Goal: Transaction & Acquisition: Purchase product/service

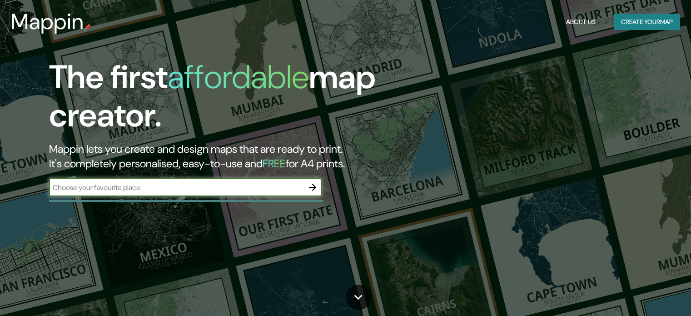
click at [159, 185] on input "text" at bounding box center [176, 187] width 254 height 10
type input "[GEOGRAPHIC_DATA]"
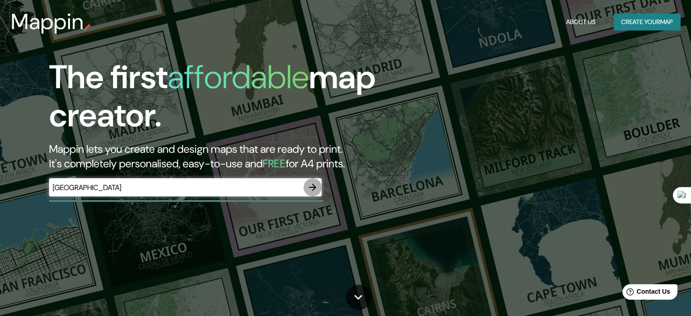
click at [313, 188] on icon "button" at bounding box center [312, 187] width 11 height 11
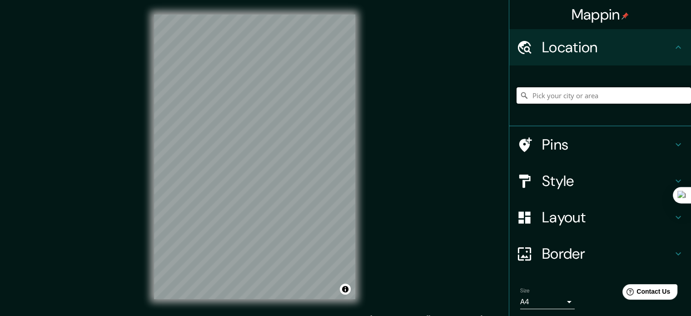
click at [535, 94] on input "Pick your city or area" at bounding box center [603, 95] width 174 height 16
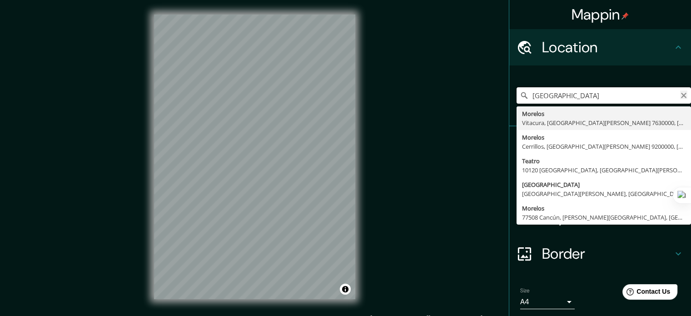
type input "[GEOGRAPHIC_DATA]"
click at [680, 92] on icon "Clear" at bounding box center [683, 95] width 7 height 7
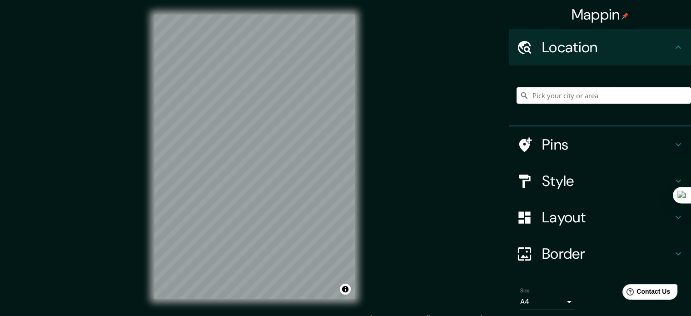
click at [577, 96] on input "Pick your city or area" at bounding box center [603, 95] width 174 height 16
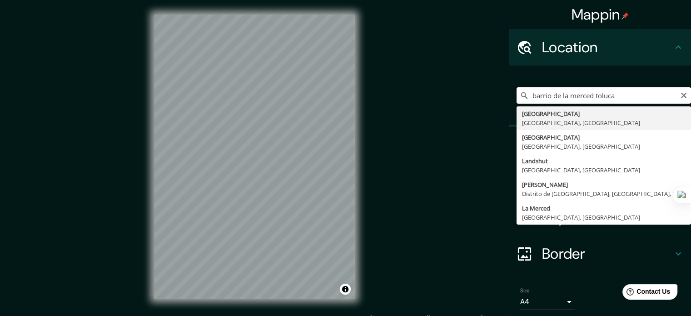
drag, startPoint x: 603, startPoint y: 99, endPoint x: 496, endPoint y: 99, distance: 106.7
click at [496, 99] on div "Mappin Location [GEOGRAPHIC_DATA] toluca [GEOGRAPHIC_DATA] [GEOGRAPHIC_DATA], […" at bounding box center [345, 164] width 691 height 328
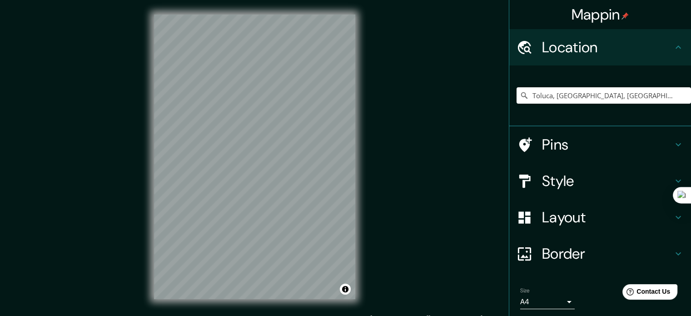
click at [124, 179] on div "Mappin Location [GEOGRAPHIC_DATA], [GEOGRAPHIC_DATA], [GEOGRAPHIC_DATA] Pins St…" at bounding box center [345, 164] width 691 height 328
click at [383, 130] on div "Mappin Location [GEOGRAPHIC_DATA], [GEOGRAPHIC_DATA], [GEOGRAPHIC_DATA] Pins St…" at bounding box center [345, 164] width 691 height 328
click at [578, 94] on input "Toluca, [GEOGRAPHIC_DATA], [GEOGRAPHIC_DATA]" at bounding box center [603, 95] width 174 height 16
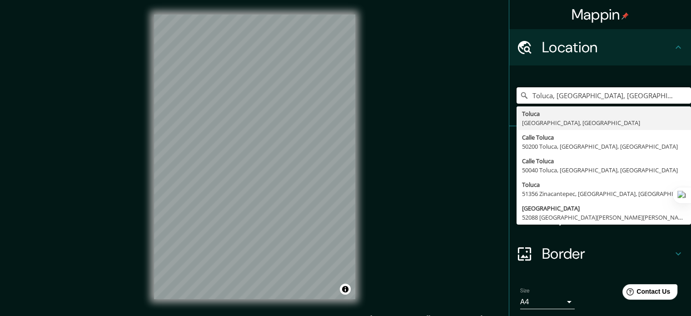
drag, startPoint x: 643, startPoint y: 100, endPoint x: 485, endPoint y: 92, distance: 158.7
click at [485, 92] on div "Mappin Location [GEOGRAPHIC_DATA], [GEOGRAPHIC_DATA], [GEOGRAPHIC_DATA] [GEOGRA…" at bounding box center [345, 164] width 691 height 328
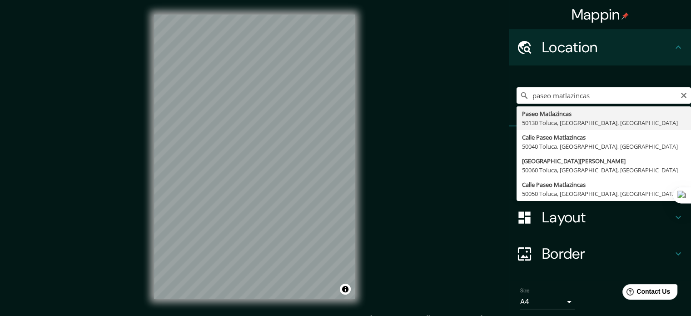
type input "Paseo Matlazincas, 50130 [GEOGRAPHIC_DATA], [GEOGRAPHIC_DATA], [GEOGRAPHIC_DATA]"
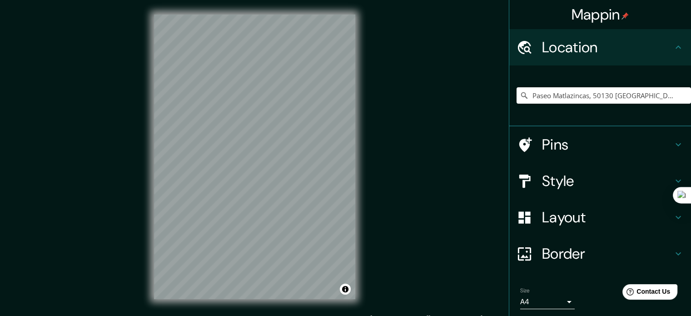
click at [574, 179] on h4 "Style" at bounding box center [607, 181] width 131 height 18
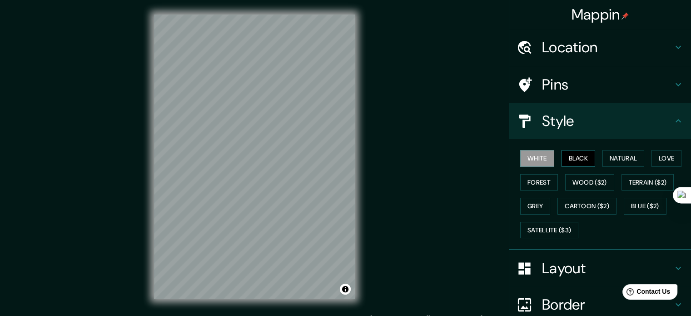
click at [585, 153] on button "Black" at bounding box center [578, 158] width 34 height 17
click at [541, 155] on button "White" at bounding box center [537, 158] width 34 height 17
click at [593, 185] on button "Wood ($2)" at bounding box center [589, 182] width 49 height 17
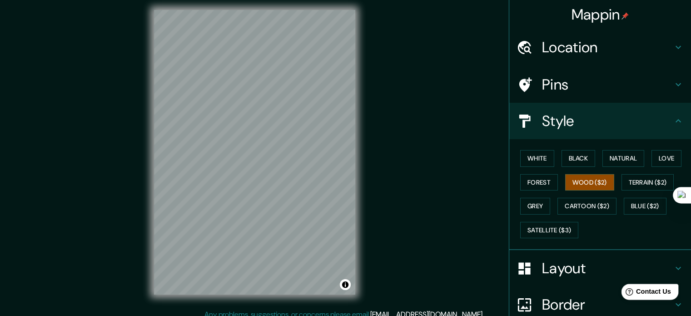
scroll to position [12, 0]
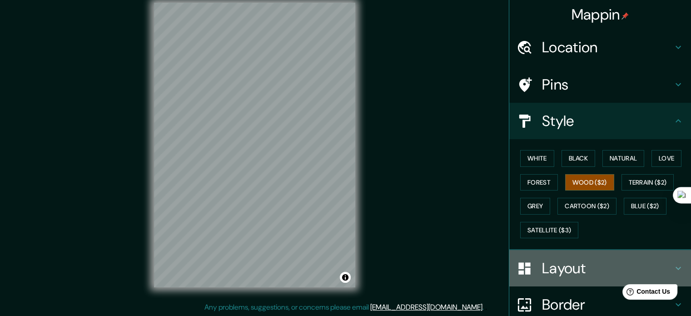
click at [549, 269] on h4 "Layout" at bounding box center [607, 268] width 131 height 18
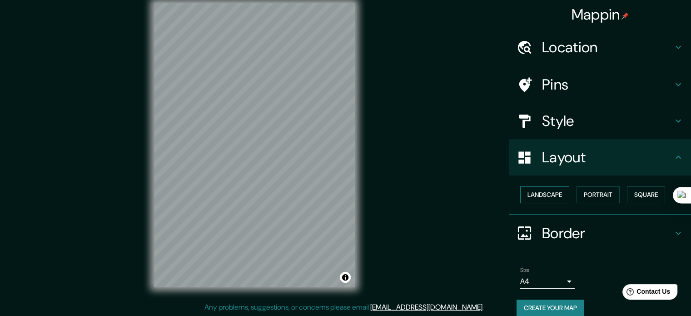
click at [550, 194] on button "Landscape" at bounding box center [544, 194] width 49 height 17
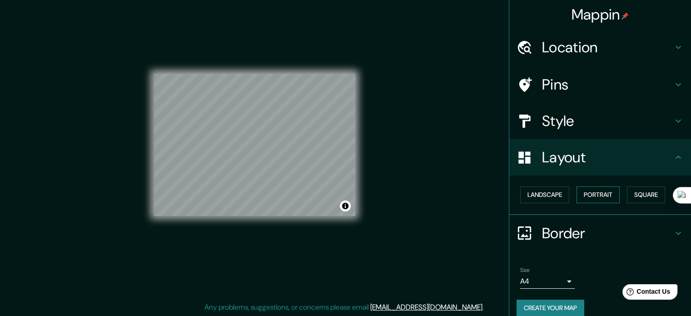
click at [597, 195] on button "Portrait" at bounding box center [597, 194] width 43 height 17
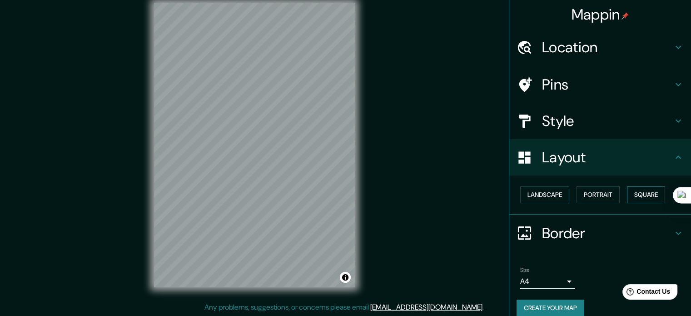
click at [651, 196] on button "Square" at bounding box center [646, 194] width 38 height 17
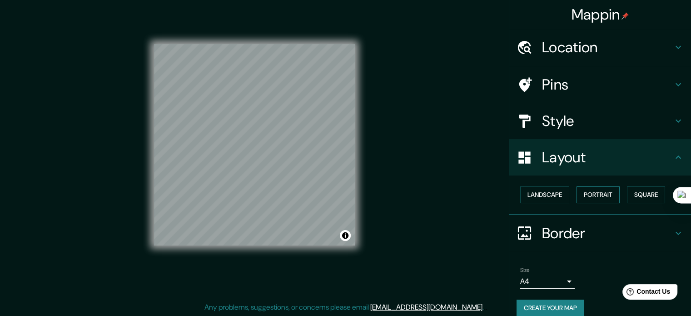
click at [600, 196] on button "Portrait" at bounding box center [597, 194] width 43 height 17
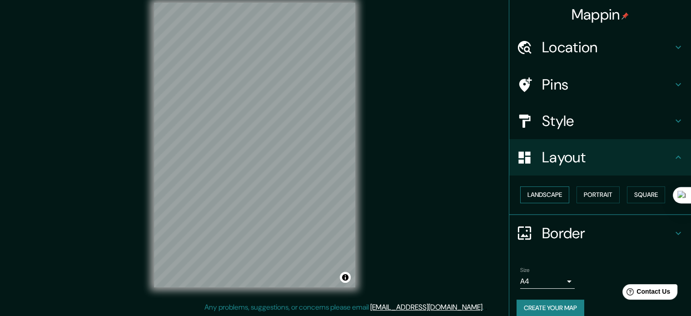
click at [545, 193] on button "Landscape" at bounding box center [544, 194] width 49 height 17
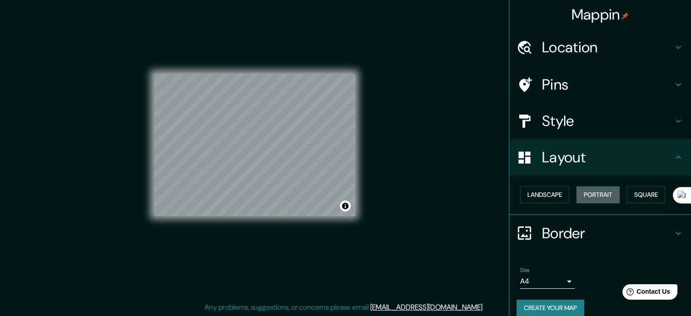
click at [596, 196] on button "Portrait" at bounding box center [597, 194] width 43 height 17
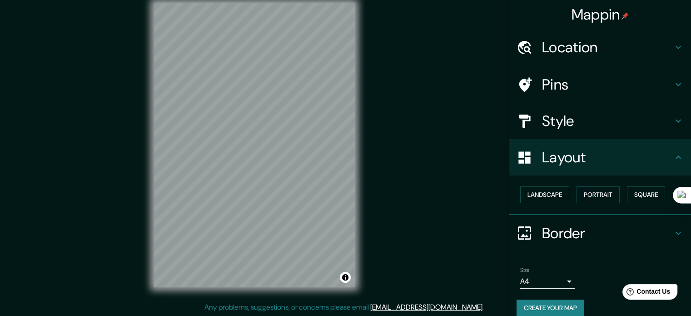
click at [614, 126] on h4 "Style" at bounding box center [607, 121] width 131 height 18
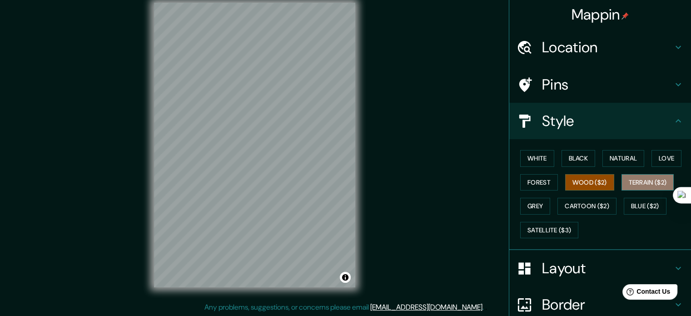
click at [635, 181] on button "Terrain ($2)" at bounding box center [647, 182] width 53 height 17
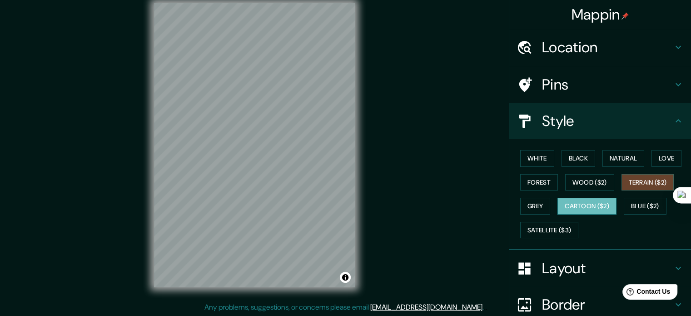
click at [577, 204] on button "Cartoon ($2)" at bounding box center [586, 206] width 59 height 17
click at [544, 160] on button "White" at bounding box center [537, 158] width 34 height 17
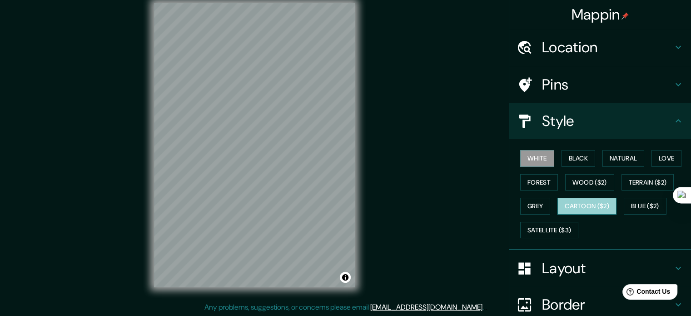
click at [588, 203] on button "Cartoon ($2)" at bounding box center [586, 206] width 59 height 17
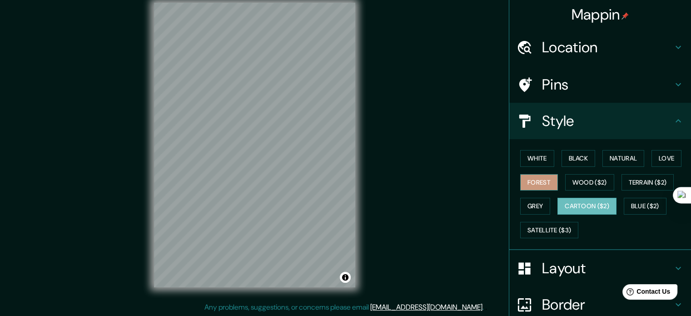
click at [532, 179] on button "Forest" at bounding box center [539, 182] width 38 height 17
click at [523, 154] on button "White" at bounding box center [537, 158] width 34 height 17
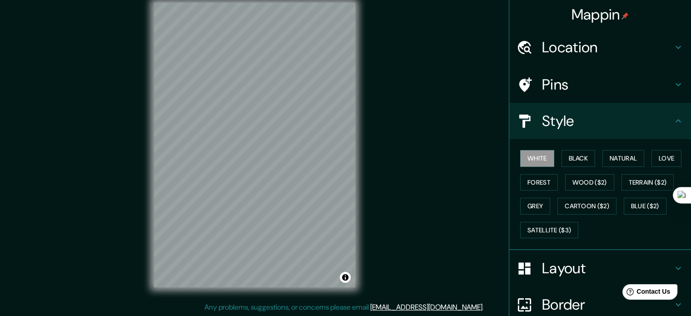
click at [476, 167] on div "Mappin Location [GEOGRAPHIC_DATA], 50130 Toluca, [GEOGRAPHIC_DATA], [GEOGRAPHIC…" at bounding box center [345, 152] width 691 height 328
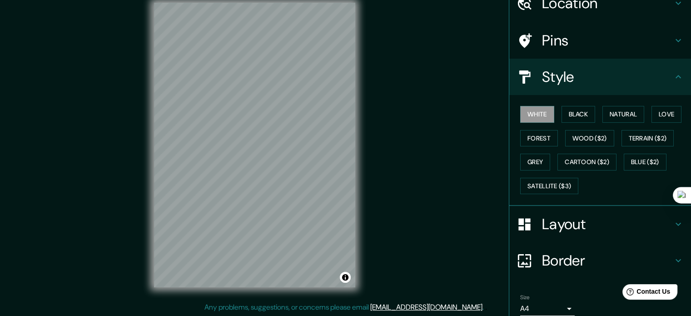
scroll to position [81, 0]
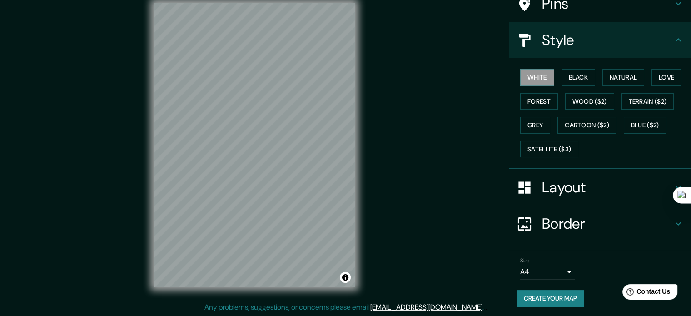
click at [544, 254] on div "Size A4 single" at bounding box center [599, 267] width 167 height 29
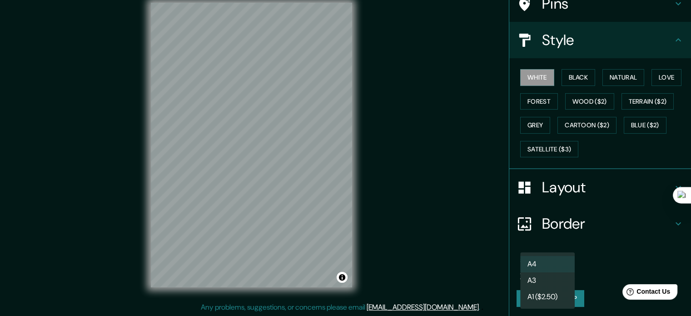
click at [552, 269] on body "Mappin Location [GEOGRAPHIC_DATA], 50130 Toluca, [GEOGRAPHIC_DATA], [GEOGRAPHIC…" at bounding box center [345, 146] width 691 height 316
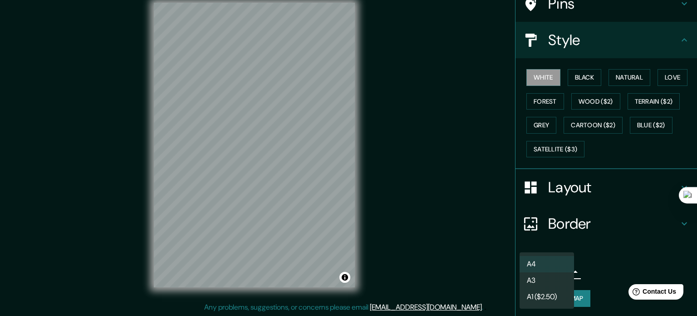
click at [465, 192] on div at bounding box center [348, 158] width 697 height 316
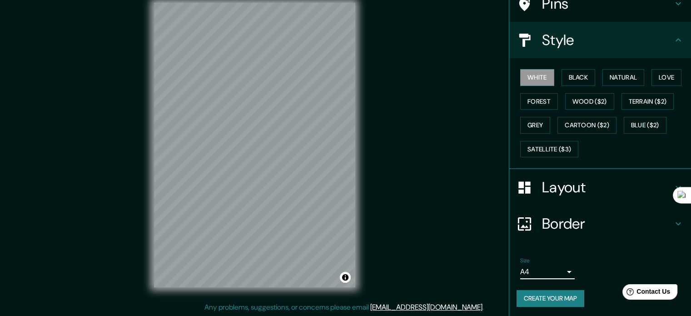
click at [554, 185] on h4 "Layout" at bounding box center [607, 187] width 131 height 18
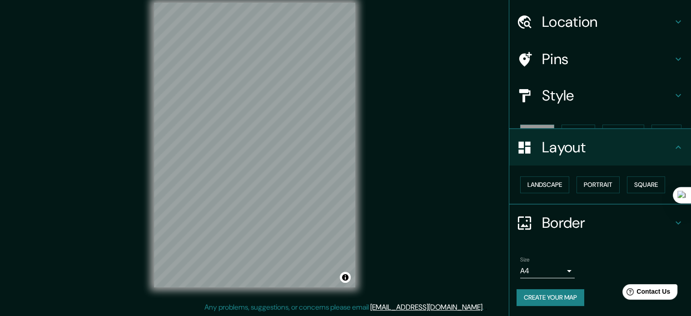
scroll to position [10, 0]
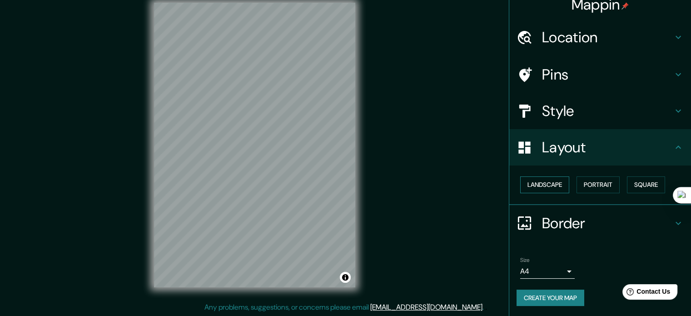
click at [549, 186] on button "Landscape" at bounding box center [544, 184] width 49 height 17
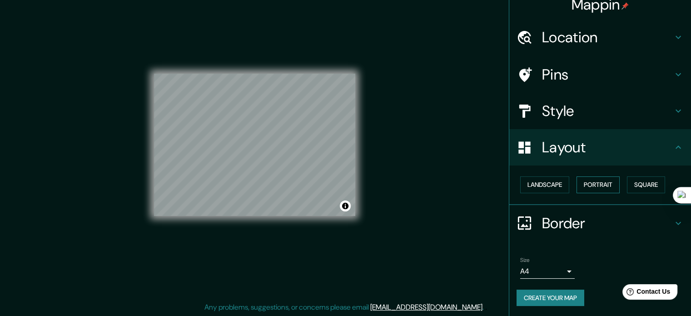
click at [578, 185] on button "Portrait" at bounding box center [597, 184] width 43 height 17
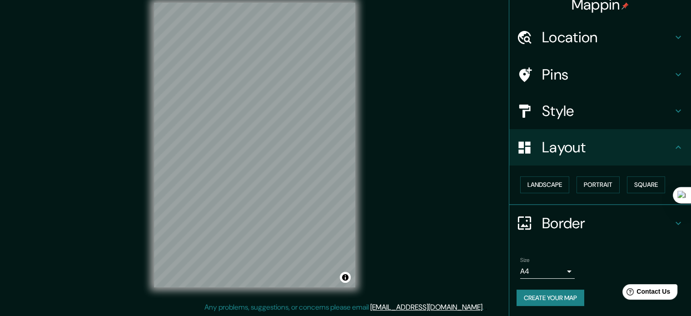
click at [435, 176] on div "Mappin Location [GEOGRAPHIC_DATA], [GEOGRAPHIC_DATA], [GEOGRAPHIC_DATA], [GEOGR…" at bounding box center [345, 152] width 691 height 328
click at [423, 178] on div "Mappin Location [GEOGRAPHIC_DATA], [GEOGRAPHIC_DATA], [GEOGRAPHIC_DATA], [GEOGR…" at bounding box center [345, 152] width 691 height 328
click at [577, 113] on h4 "Style" at bounding box center [607, 111] width 131 height 18
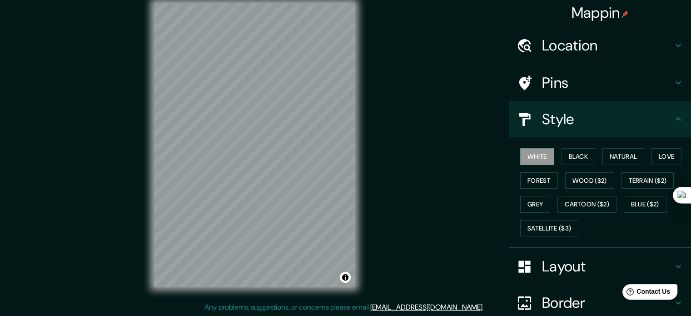
scroll to position [0, 0]
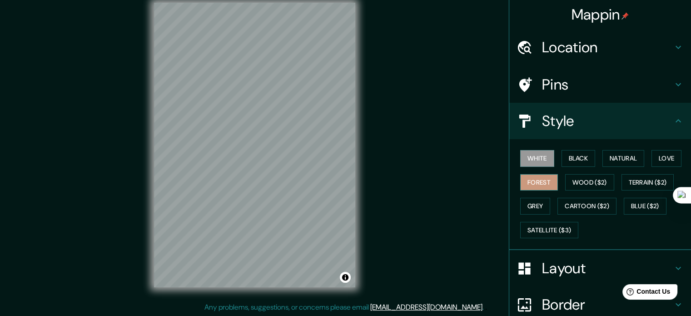
click at [532, 178] on button "Forest" at bounding box center [539, 182] width 38 height 17
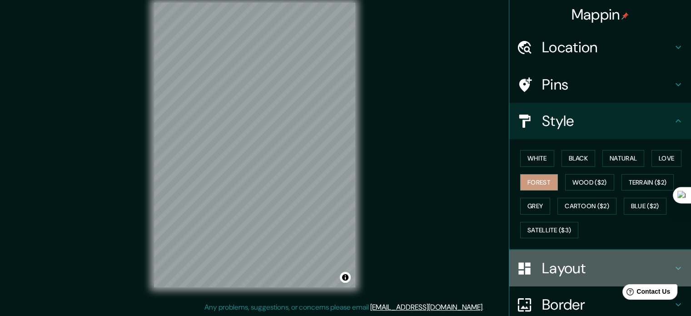
click at [565, 267] on h4 "Layout" at bounding box center [607, 268] width 131 height 18
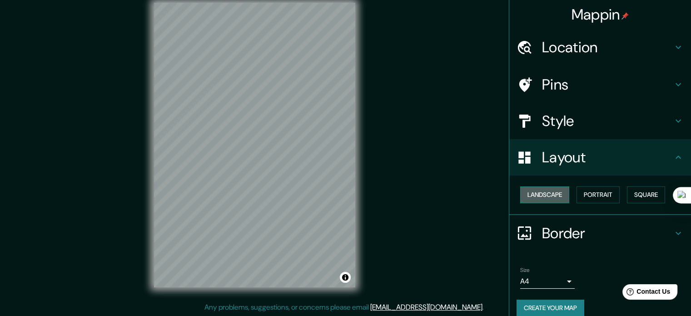
click at [542, 191] on button "Landscape" at bounding box center [544, 194] width 49 height 17
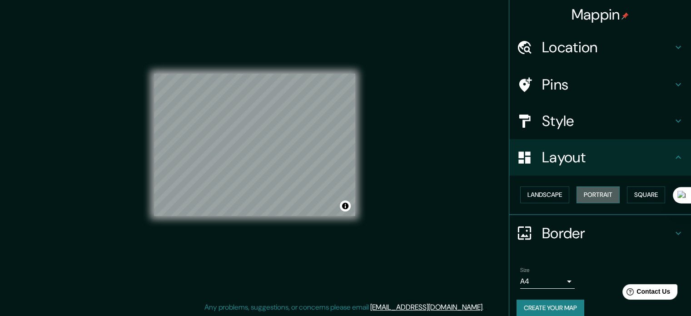
click at [579, 193] on button "Portrait" at bounding box center [597, 194] width 43 height 17
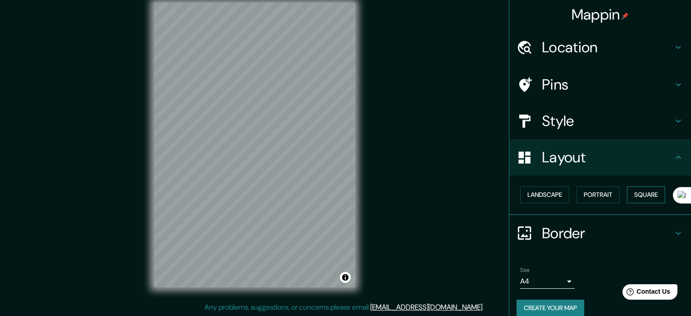
click at [635, 191] on button "Square" at bounding box center [646, 194] width 38 height 17
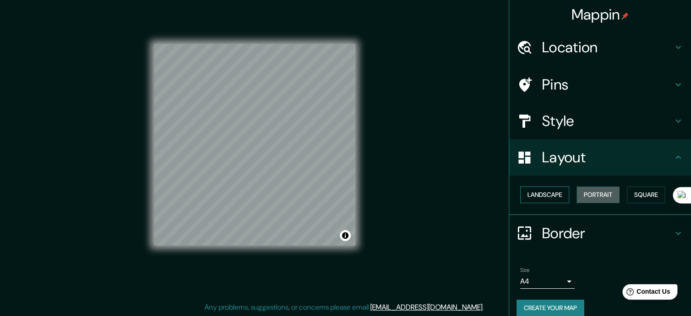
drag, startPoint x: 592, startPoint y: 196, endPoint x: 525, endPoint y: 188, distance: 67.1
click at [592, 196] on button "Portrait" at bounding box center [597, 194] width 43 height 17
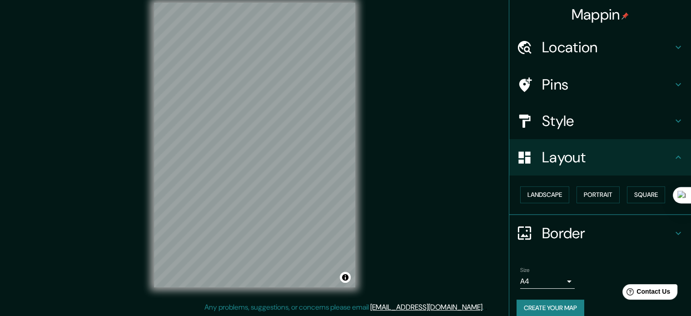
drag, startPoint x: 401, startPoint y: 132, endPoint x: 401, endPoint y: 141, distance: 8.6
click at [401, 141] on div "Mappin Location [GEOGRAPHIC_DATA], [GEOGRAPHIC_DATA], [GEOGRAPHIC_DATA], [GEOGR…" at bounding box center [345, 152] width 691 height 328
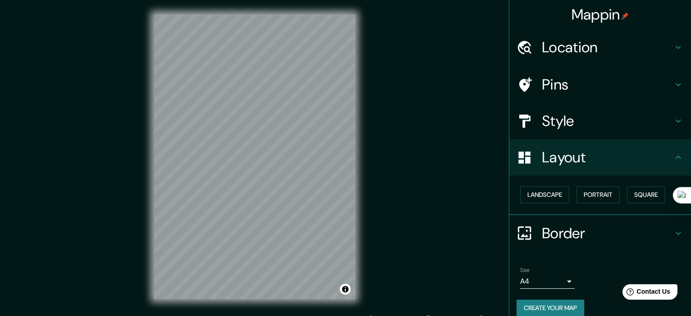
click at [421, 114] on div "Mappin Location [GEOGRAPHIC_DATA], [GEOGRAPHIC_DATA], [GEOGRAPHIC_DATA], [GEOGR…" at bounding box center [345, 164] width 691 height 328
